Goal: Task Accomplishment & Management: Use online tool/utility

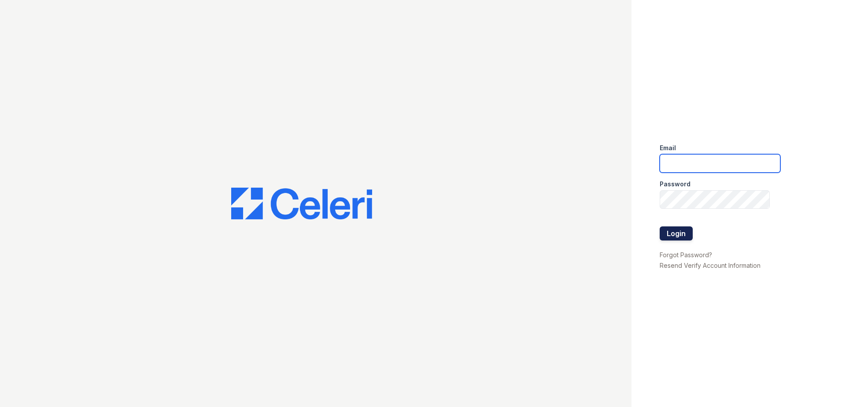
type input "dwallace@willowbridgepc.com"
click at [673, 234] on button "Login" at bounding box center [676, 233] width 33 height 14
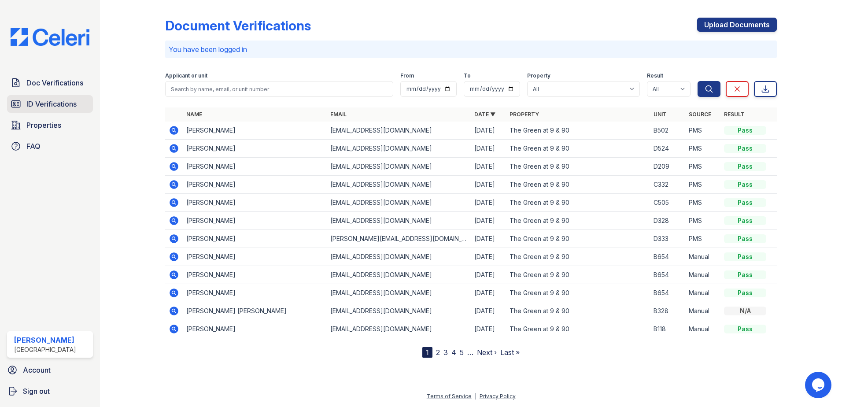
click at [78, 103] on link "ID Verifications" at bounding box center [50, 104] width 86 height 18
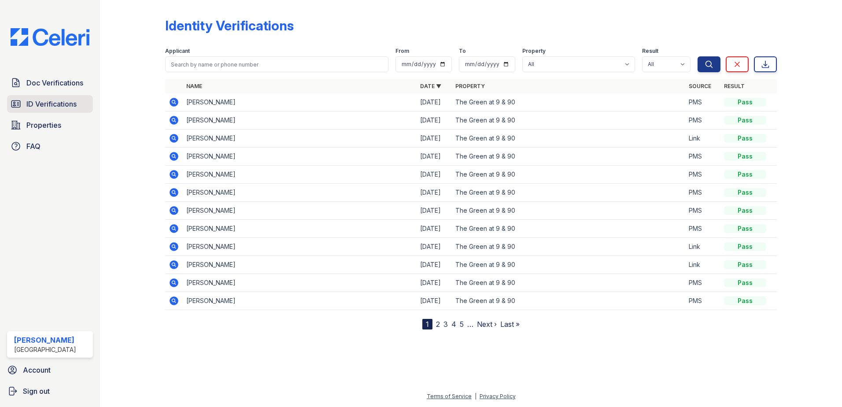
click at [39, 100] on span "ID Verifications" at bounding box center [51, 104] width 50 height 11
click at [74, 91] on link "Doc Verifications" at bounding box center [50, 83] width 86 height 18
